Goal: Task Accomplishment & Management: Manage account settings

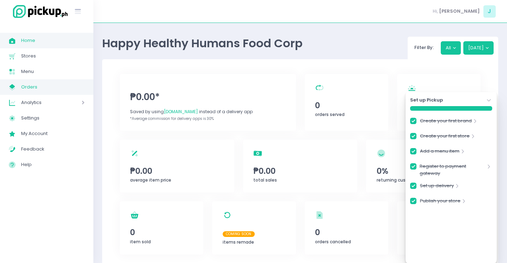
click at [58, 84] on span "Orders" at bounding box center [52, 86] width 63 height 9
checkbox input "true"
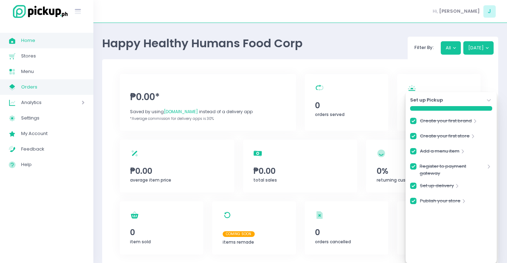
checkbox input "true"
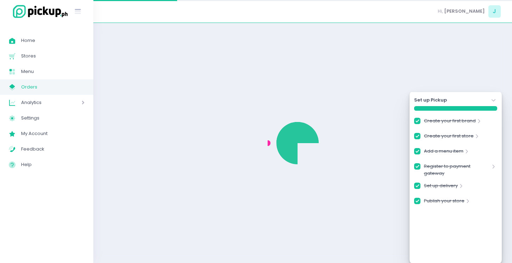
checkbox input "true"
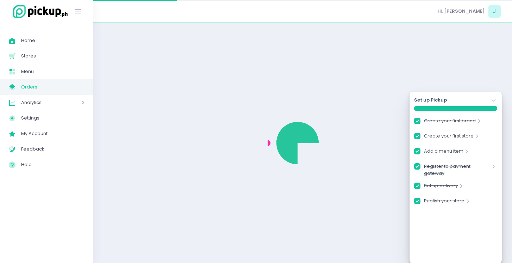
checkbox input "true"
click at [60, 40] on span "Home" at bounding box center [52, 40] width 63 height 9
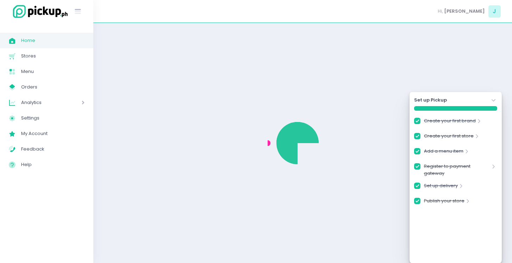
checkbox input "true"
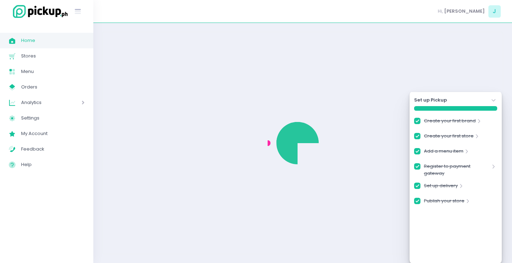
checkbox input "true"
